Goal: Transaction & Acquisition: Purchase product/service

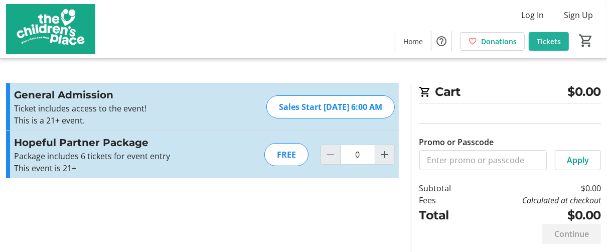
click at [560, 40] on span "Tickets" at bounding box center [549, 41] width 24 height 11
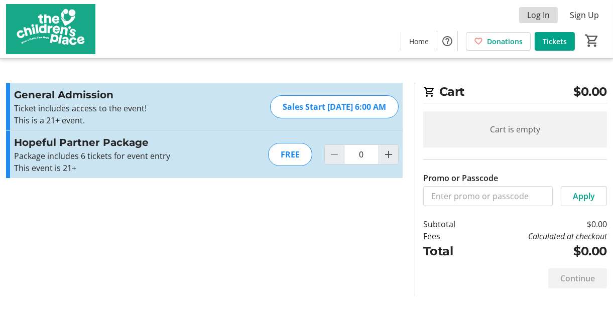
click at [549, 15] on span "Log In" at bounding box center [538, 15] width 23 height 12
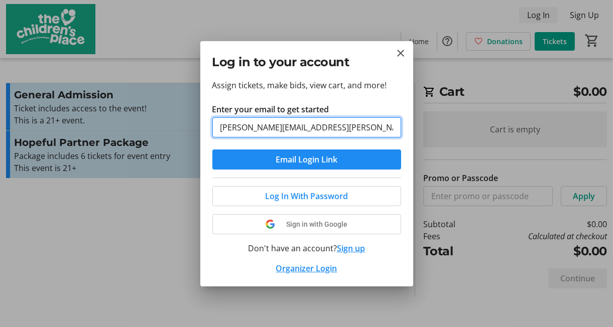
click at [212, 150] on button "Email Login Link" at bounding box center [306, 160] width 189 height 20
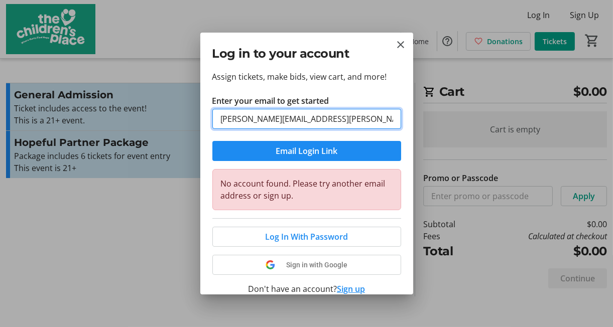
click at [324, 119] on input "[PERSON_NAME][EMAIL_ADDRESS][PERSON_NAME][DOMAIN_NAME]" at bounding box center [306, 119] width 189 height 20
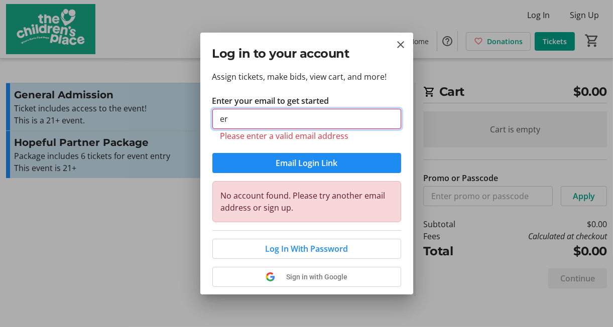
type input "e"
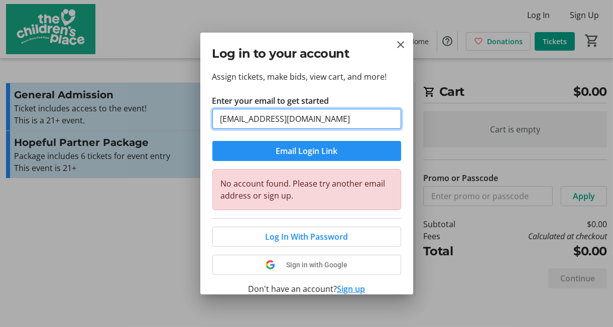
type input "[EMAIL_ADDRESS][DOMAIN_NAME]"
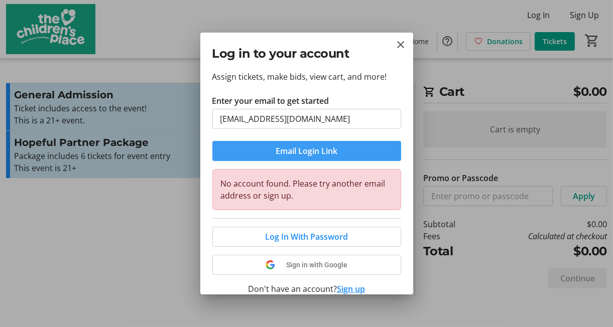
click at [343, 152] on span "submit" at bounding box center [306, 151] width 189 height 24
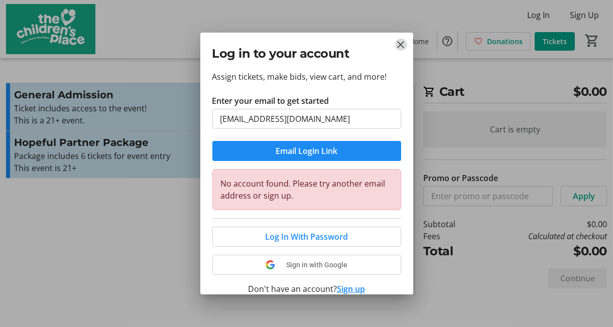
click at [403, 43] on mat-icon "Close" at bounding box center [401, 45] width 12 height 12
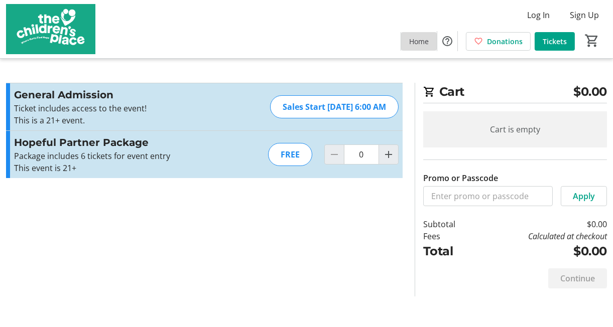
click at [427, 42] on span "Home" at bounding box center [419, 41] width 20 height 11
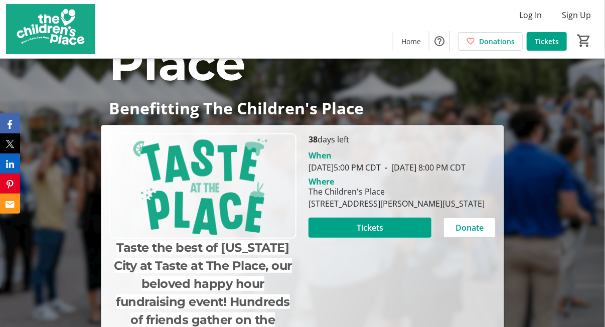
scroll to position [100, 0]
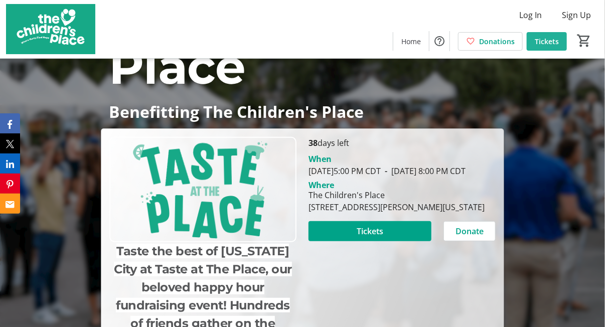
click at [564, 38] on span at bounding box center [547, 41] width 40 height 24
